Goal: Check status: Check status

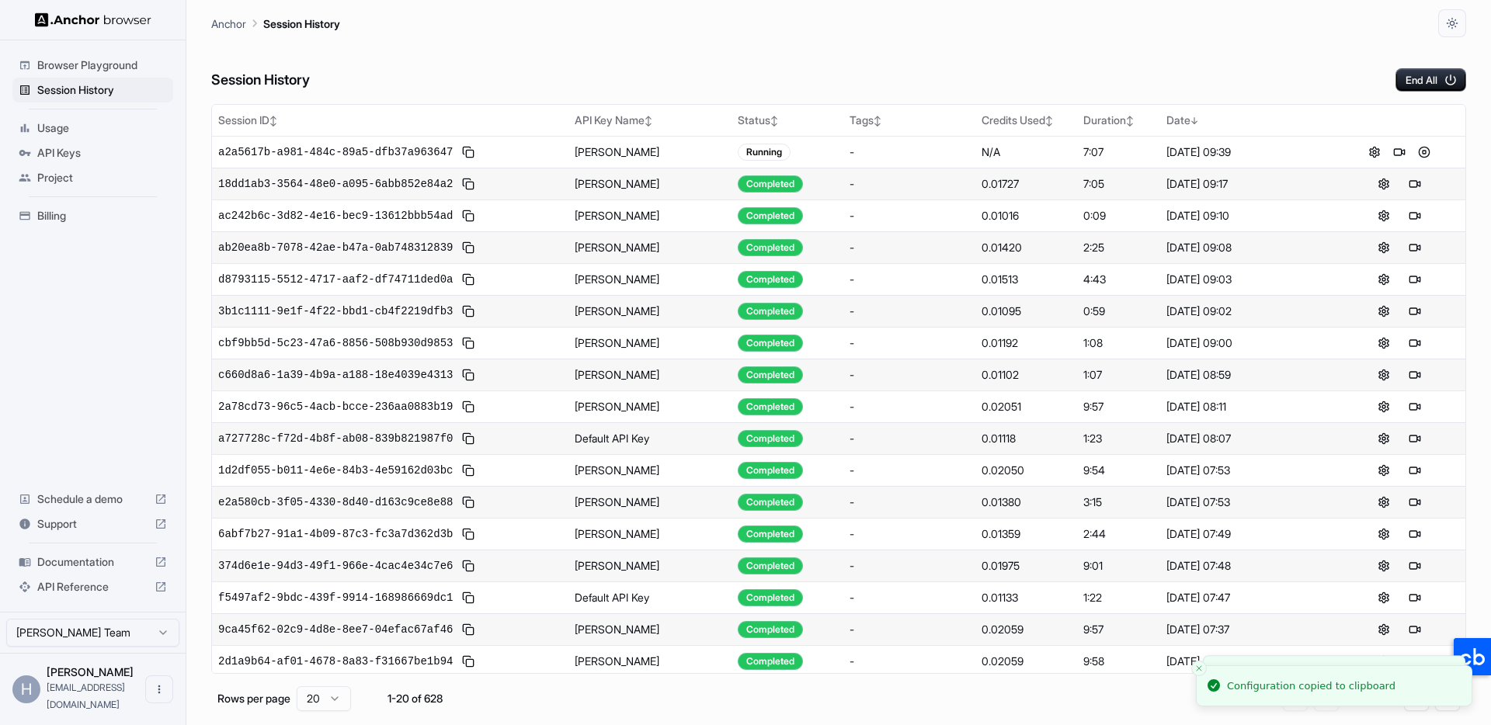
click at [781, 65] on div "Session History End All" at bounding box center [838, 64] width 1255 height 54
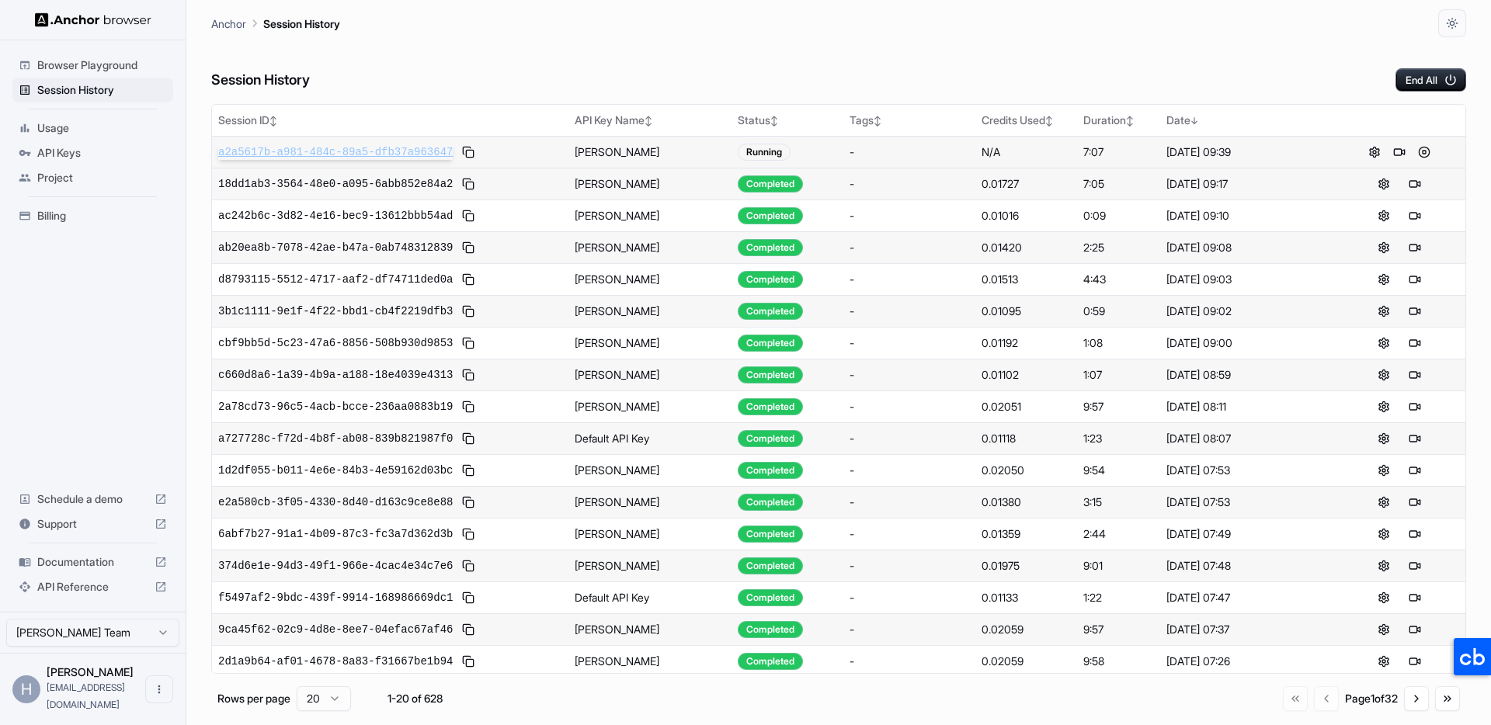
click at [419, 148] on span "a2a5617b-a981-484c-89a5-dfb37a963647" at bounding box center [335, 152] width 235 height 16
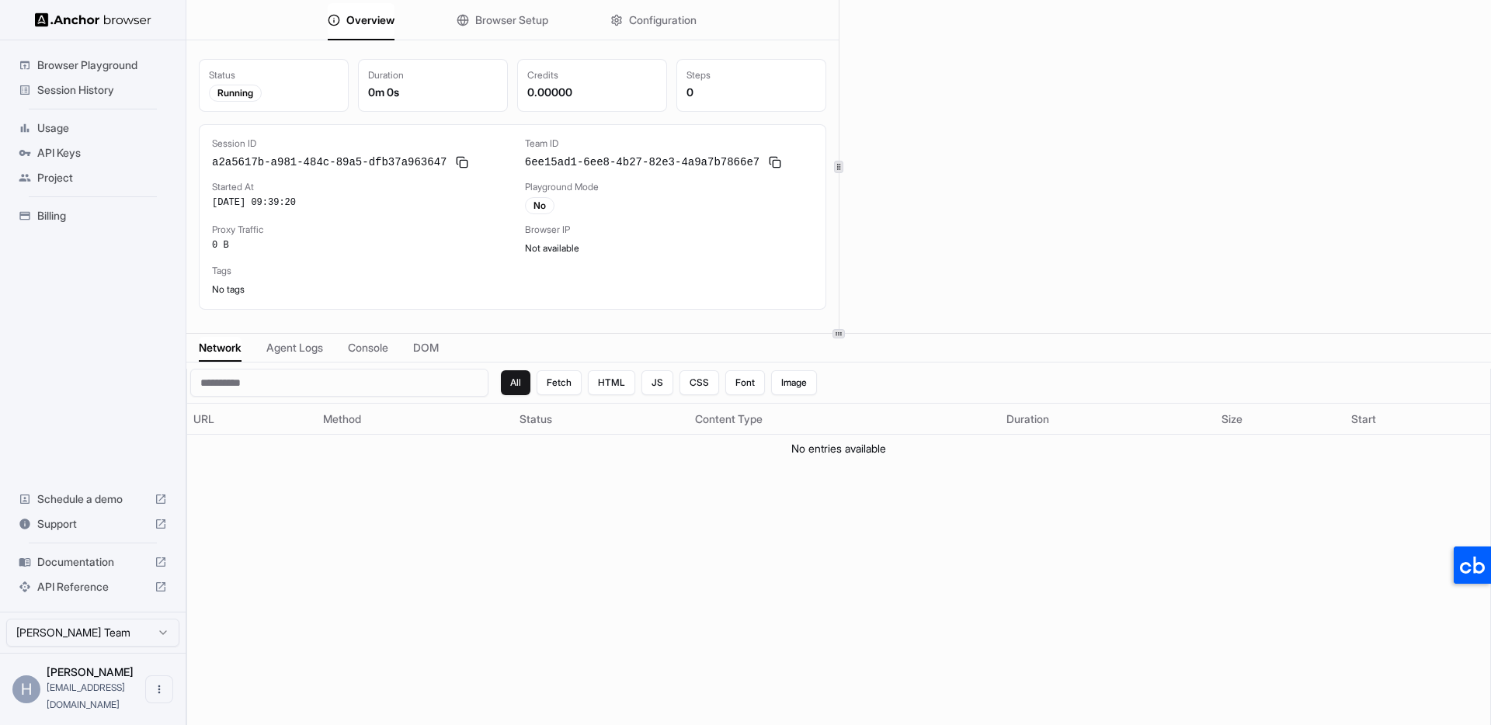
scroll to position [3, 0]
click at [1051, 533] on div "All Fetch HTML JS CSS Font Image URL Method Status Content Type Duration Size S…" at bounding box center [838, 564] width 1303 height 391
